Goal: Task Accomplishment & Management: Use online tool/utility

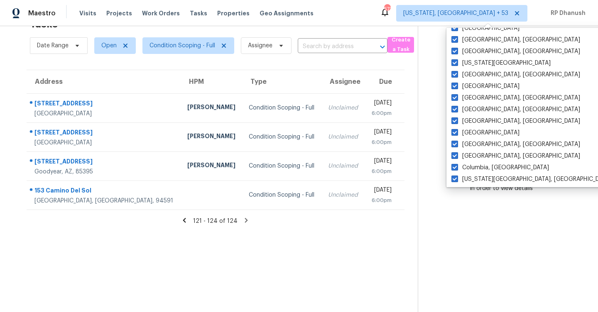
scroll to position [557, 0]
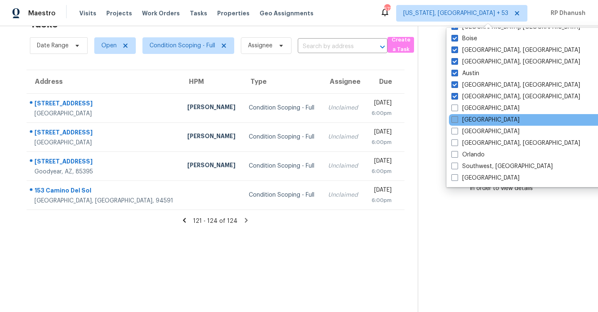
click at [467, 106] on label "[GEOGRAPHIC_DATA]" at bounding box center [486, 108] width 68 height 8
click at [457, 106] on input "[GEOGRAPHIC_DATA]" at bounding box center [454, 106] width 5 height 5
checkbox input "true"
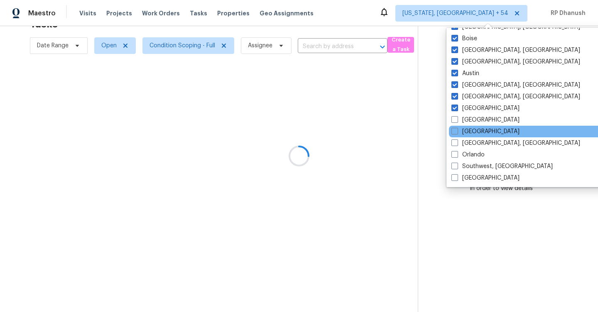
click at [461, 127] on div "[GEOGRAPHIC_DATA]" at bounding box center [532, 132] width 167 height 12
click at [461, 128] on label "[GEOGRAPHIC_DATA]" at bounding box center [486, 132] width 68 height 8
click at [457, 128] on input "[GEOGRAPHIC_DATA]" at bounding box center [454, 130] width 5 height 5
click at [461, 130] on label "[GEOGRAPHIC_DATA]" at bounding box center [486, 132] width 68 height 8
click at [457, 130] on input "[GEOGRAPHIC_DATA]" at bounding box center [454, 130] width 5 height 5
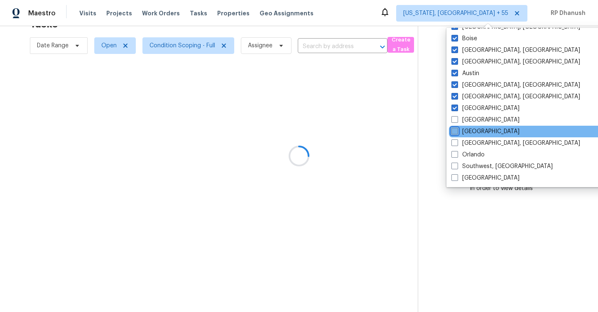
checkbox input "false"
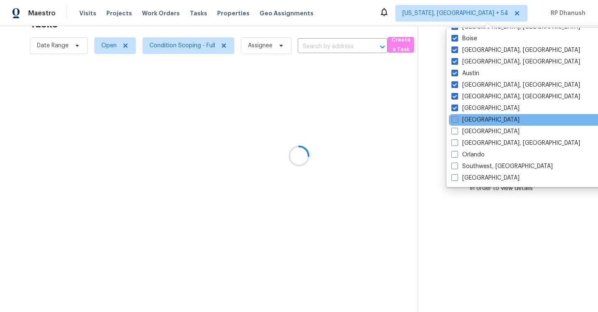
click at [461, 123] on label "[GEOGRAPHIC_DATA]" at bounding box center [486, 120] width 68 height 8
click at [457, 121] on input "[GEOGRAPHIC_DATA]" at bounding box center [454, 118] width 5 height 5
checkbox input "true"
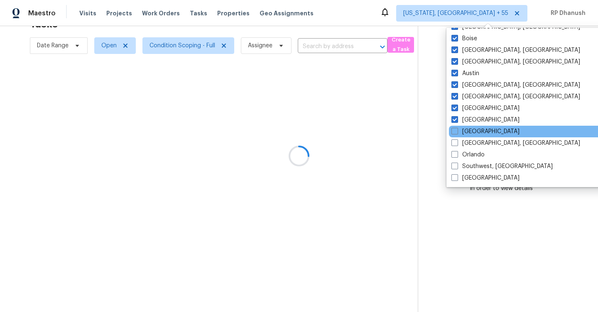
click at [460, 137] on div "[GEOGRAPHIC_DATA]" at bounding box center [532, 132] width 167 height 12
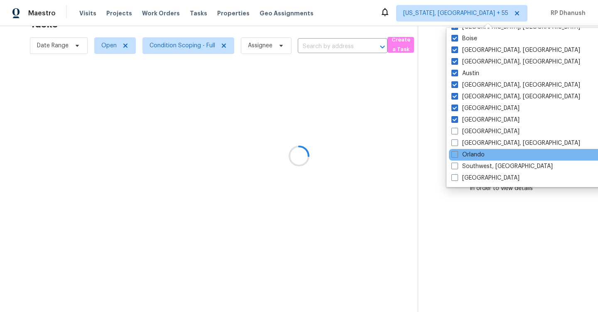
click at [459, 149] on div "Orlando" at bounding box center [532, 155] width 167 height 12
click at [459, 154] on label "Orlando" at bounding box center [468, 155] width 33 height 8
click at [457, 154] on input "Orlando" at bounding box center [454, 153] width 5 height 5
checkbox input "true"
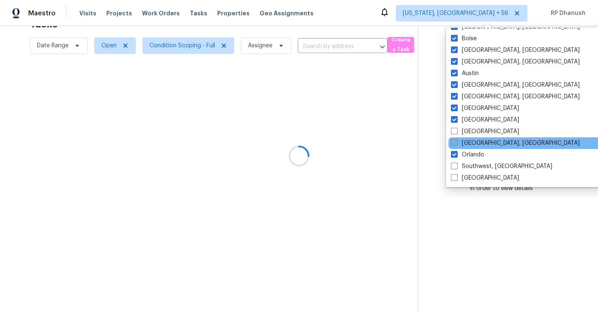
click at [459, 145] on label "[GEOGRAPHIC_DATA], [GEOGRAPHIC_DATA]" at bounding box center [515, 143] width 129 height 8
click at [457, 145] on input "[GEOGRAPHIC_DATA], [GEOGRAPHIC_DATA]" at bounding box center [453, 141] width 5 height 5
checkbox input "true"
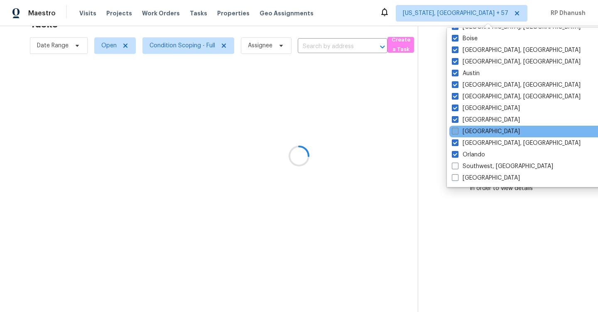
click at [459, 134] on label "[GEOGRAPHIC_DATA]" at bounding box center [486, 132] width 68 height 8
click at [457, 133] on input "[GEOGRAPHIC_DATA]" at bounding box center [454, 130] width 5 height 5
checkbox input "true"
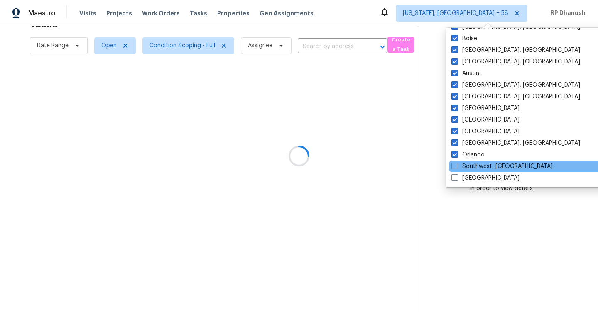
click at [459, 161] on div "Southwest, [GEOGRAPHIC_DATA]" at bounding box center [532, 167] width 167 height 12
click at [459, 165] on label "Southwest, [GEOGRAPHIC_DATA]" at bounding box center [502, 166] width 101 height 8
click at [457, 165] on input "Southwest, [GEOGRAPHIC_DATA]" at bounding box center [454, 164] width 5 height 5
checkbox input "true"
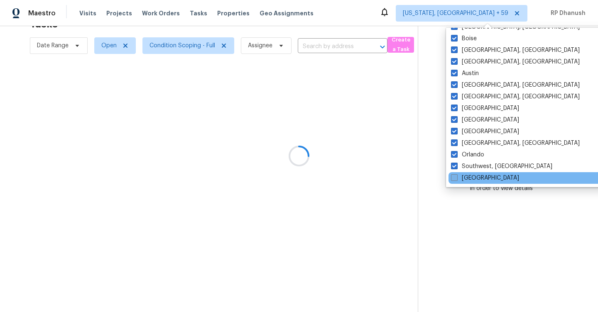
click at [459, 179] on label "[GEOGRAPHIC_DATA]" at bounding box center [485, 178] width 68 height 8
click at [457, 179] on input "[GEOGRAPHIC_DATA]" at bounding box center [453, 176] width 5 height 5
checkbox input "true"
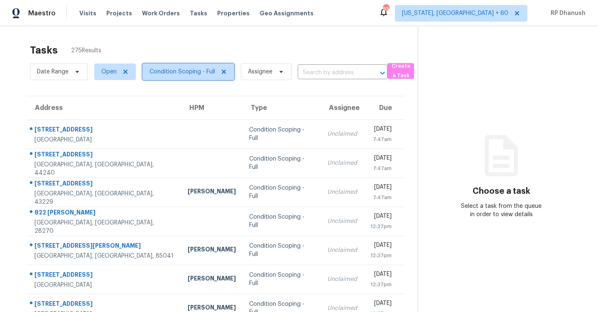
click at [169, 70] on span "Condition Scoping - Full" at bounding box center [183, 72] width 66 height 8
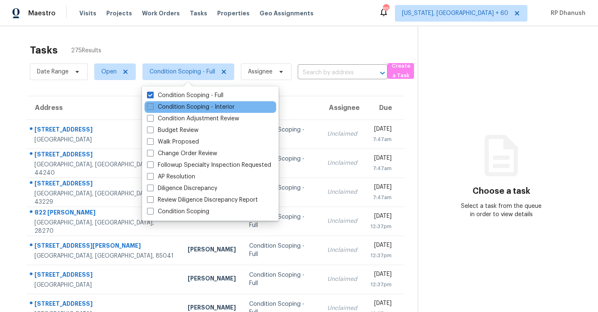
click at [170, 106] on label "Condition Scoping - Interior" at bounding box center [191, 107] width 88 height 8
click at [152, 106] on input "Condition Scoping - Interior" at bounding box center [149, 105] width 5 height 5
checkbox input "true"
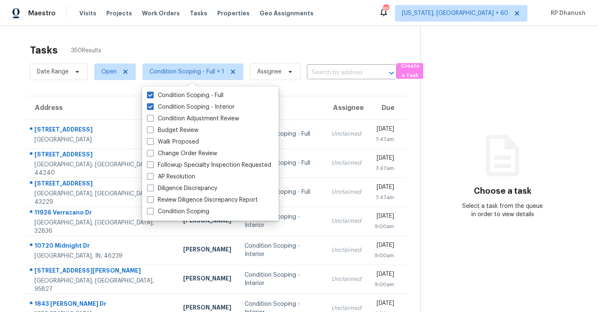
click at [468, 81] on section "Choose a task Select a task from the queue in order to view details" at bounding box center [502, 229] width 165 height 407
